Goal: Transaction & Acquisition: Purchase product/service

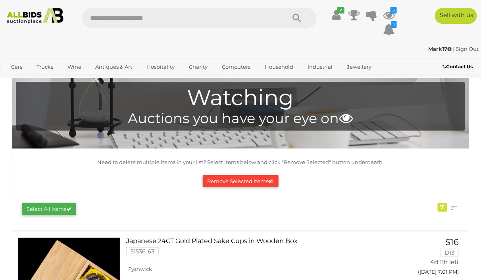
click at [390, 32] on icon at bounding box center [389, 29] width 12 height 14
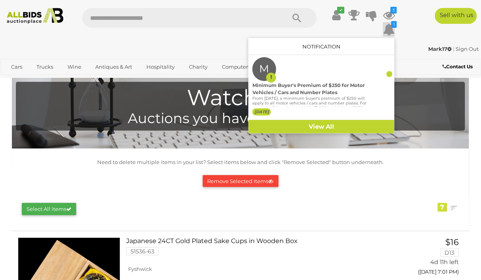
click at [389, 12] on icon at bounding box center [389, 15] width 12 height 14
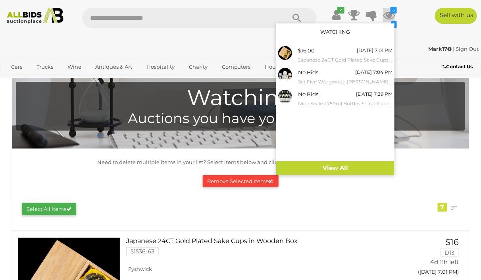
click at [332, 100] on small "Nine Sealed 750ml Bottles Shiraz Cabernet 2002 Metala [GEOGRAPHIC_DATA]" at bounding box center [345, 103] width 95 height 9
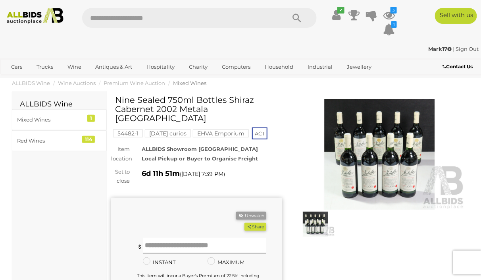
click at [154, 247] on input "text" at bounding box center [205, 246] width 124 height 16
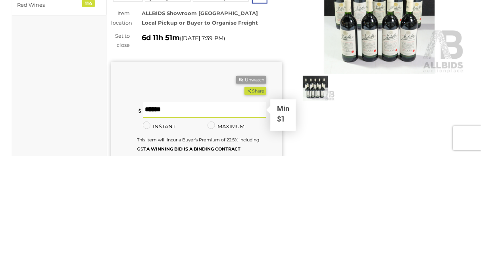
scroll to position [43, 0]
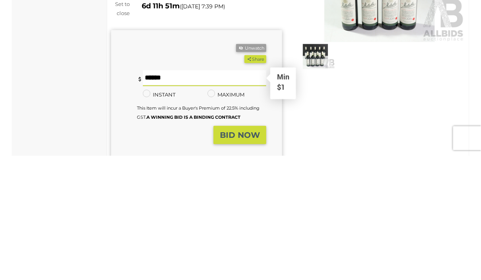
type input "**"
click at [249, 260] on strong "BID NOW" at bounding box center [240, 260] width 40 height 10
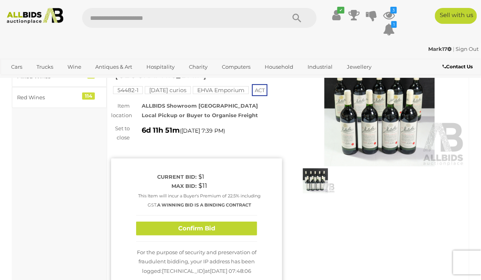
click at [238, 231] on button "Confirm Bid" at bounding box center [196, 229] width 121 height 14
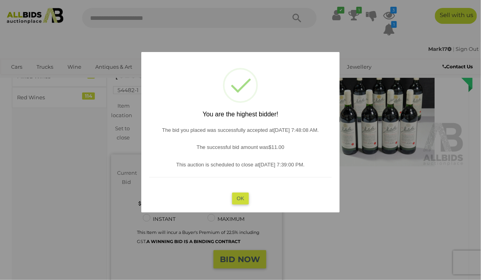
click at [240, 206] on div "? ! i You are the highest bidder! The bid you placed was successfully accepted …" at bounding box center [240, 132] width 199 height 160
click at [241, 199] on button "OK" at bounding box center [240, 199] width 17 height 12
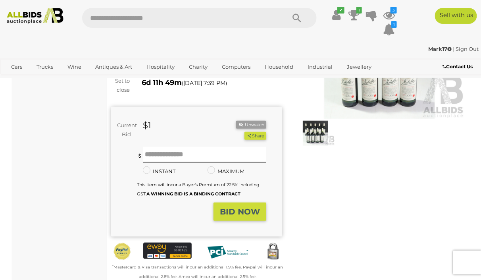
scroll to position [0, 0]
